Goal: Information Seeking & Learning: Learn about a topic

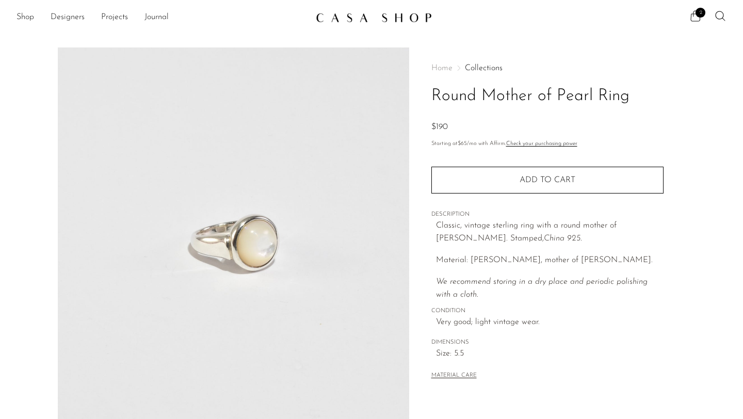
click at [700, 18] on icon at bounding box center [695, 16] width 12 height 12
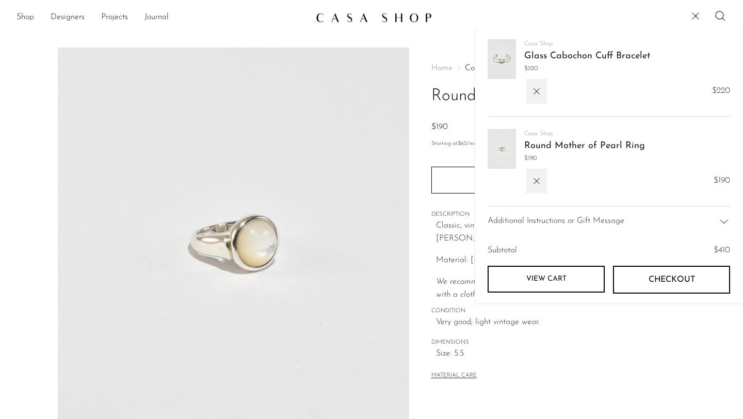
click at [426, 117] on div "Home Collections Round Mother of Pearl Ring $190 Starting at $65 /mo with Affir…" at bounding box center [547, 290] width 276 height 486
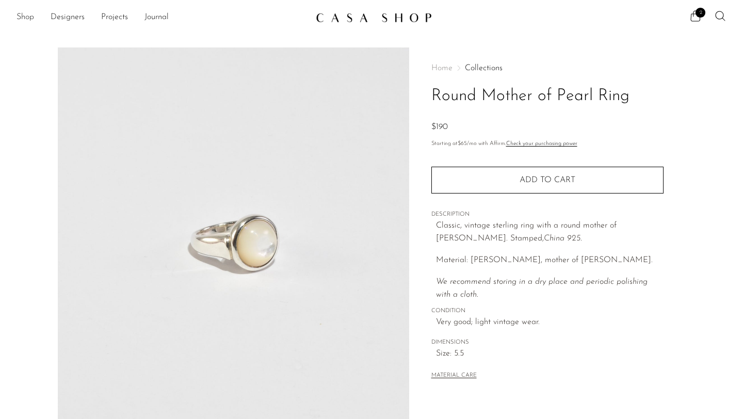
click at [30, 20] on link "Shop" at bounding box center [26, 17] width 18 height 13
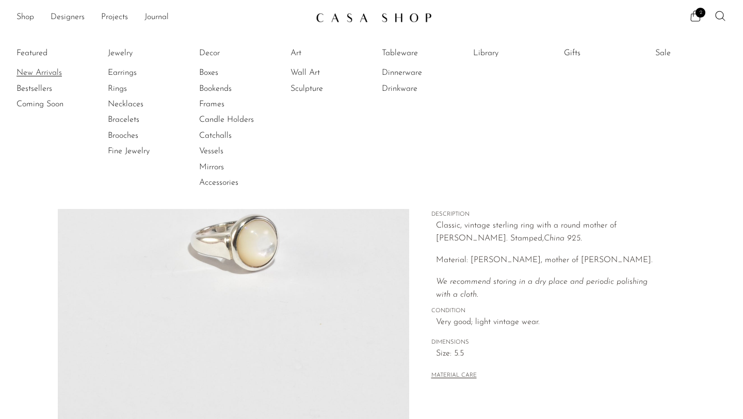
click at [30, 71] on link "New Arrivals" at bounding box center [55, 72] width 77 height 11
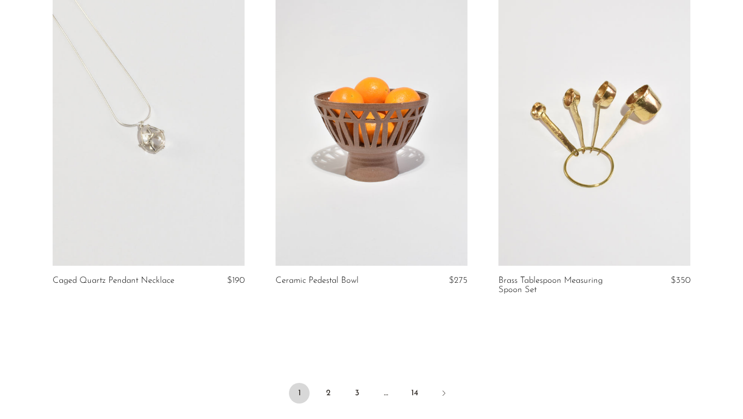
scroll to position [3576, 0]
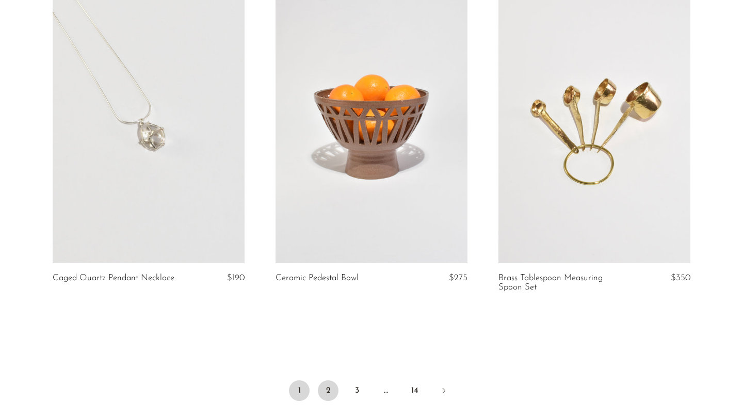
click at [328, 400] on link "2" at bounding box center [328, 390] width 21 height 21
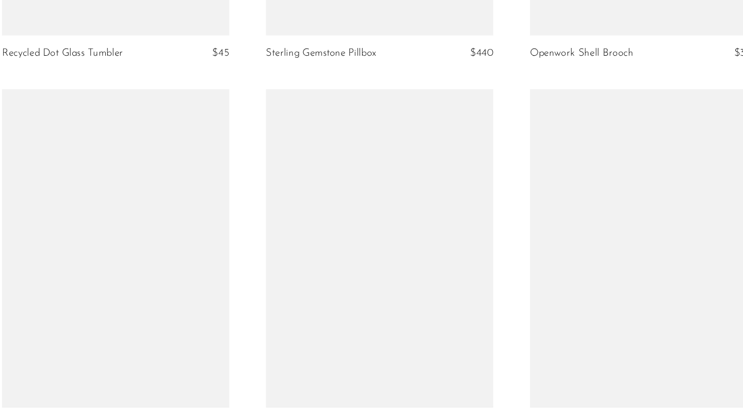
scroll to position [1497, 0]
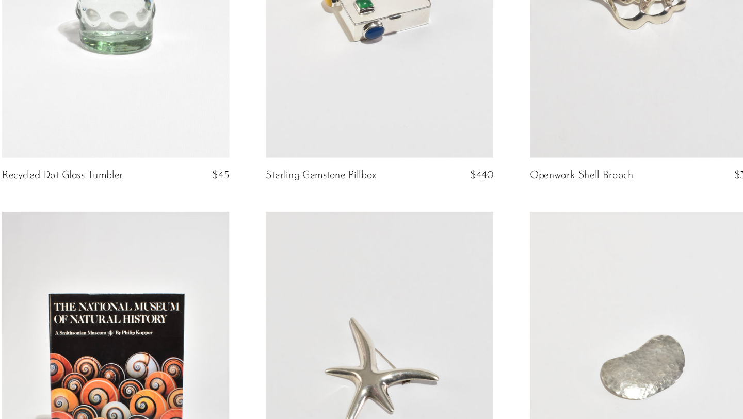
drag, startPoint x: 231, startPoint y: 147, endPoint x: 257, endPoint y: 147, distance: 26.8
click at [256, 147] on article "Recycled Dot Glass Tumbler $45" at bounding box center [148, 22] width 223 height 314
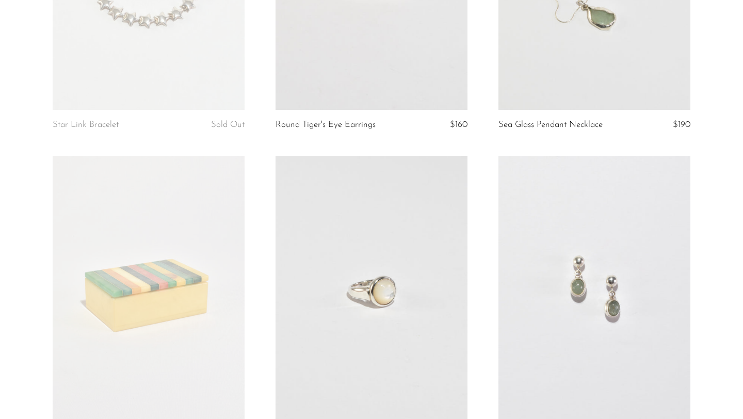
scroll to position [2465, 0]
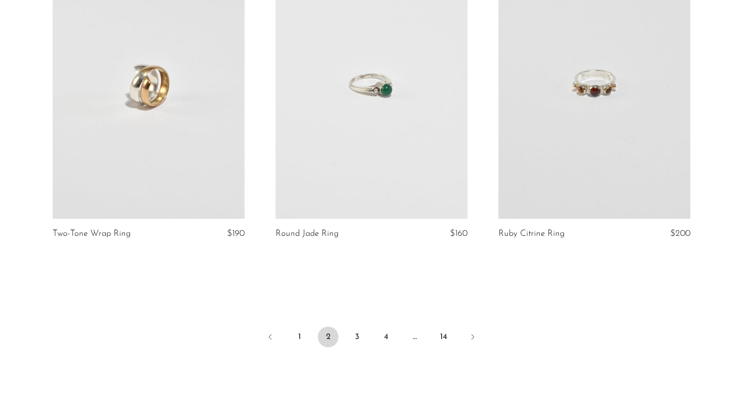
scroll to position [3616, 0]
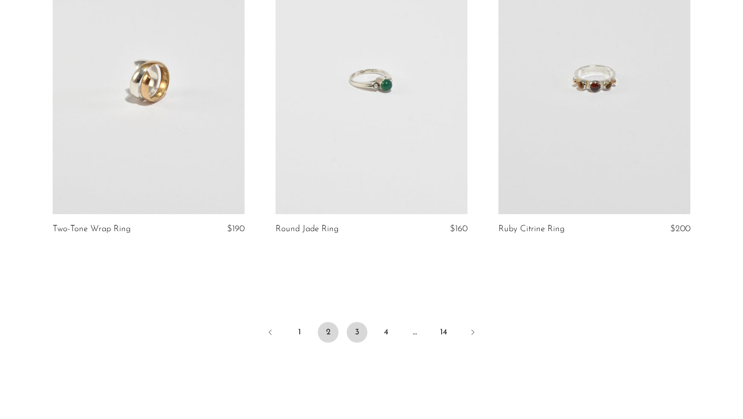
click at [360, 343] on link "3" at bounding box center [357, 332] width 21 height 21
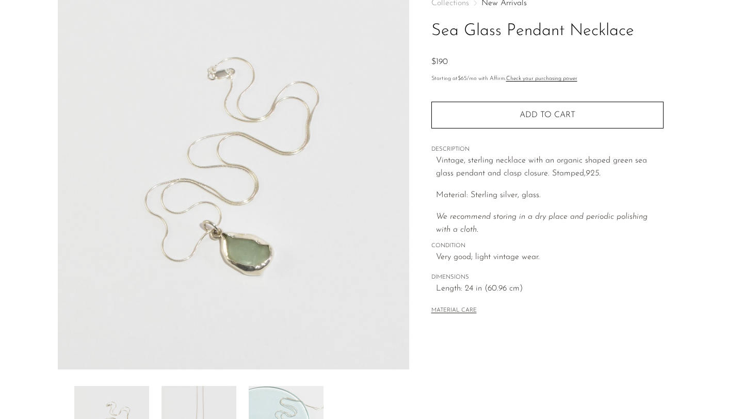
scroll to position [66, 0]
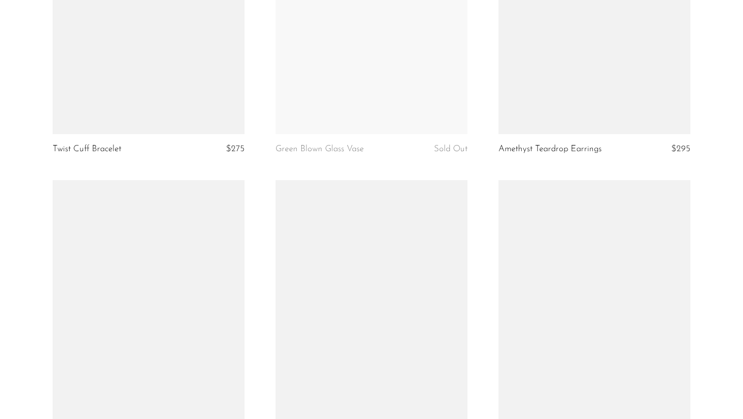
scroll to position [3587, 0]
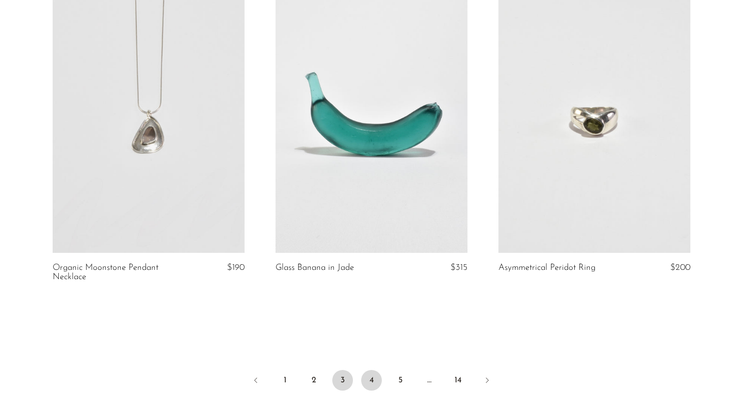
click at [371, 391] on link "4" at bounding box center [371, 380] width 21 height 21
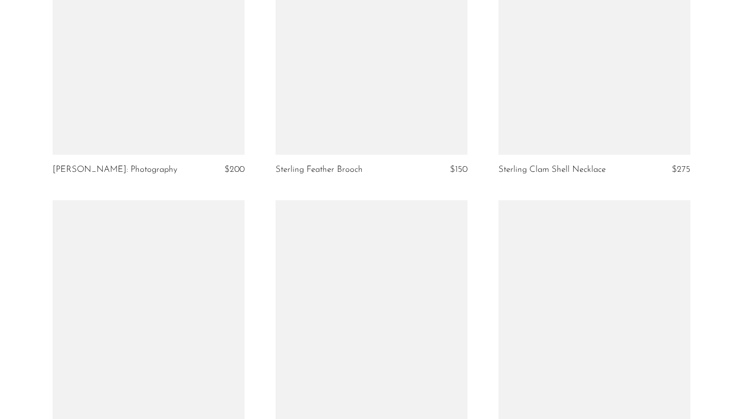
scroll to position [3595, 0]
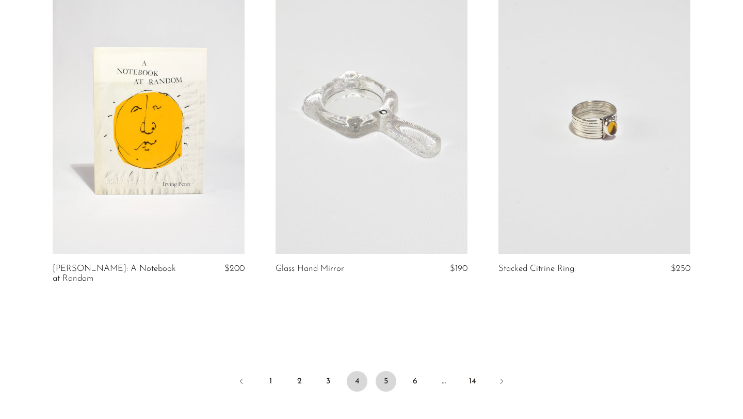
click at [384, 371] on link "5" at bounding box center [386, 381] width 21 height 21
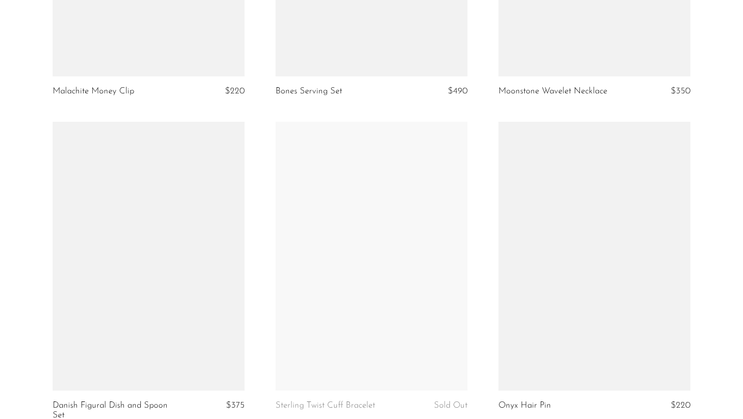
scroll to position [3394, 0]
